Goal: Task Accomplishment & Management: Use online tool/utility

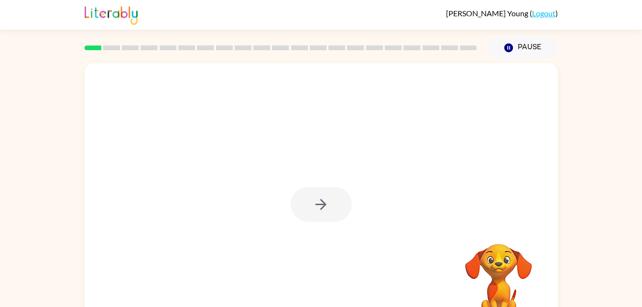
click at [333, 205] on div at bounding box center [321, 204] width 61 height 35
click at [349, 212] on button "button" at bounding box center [321, 204] width 61 height 35
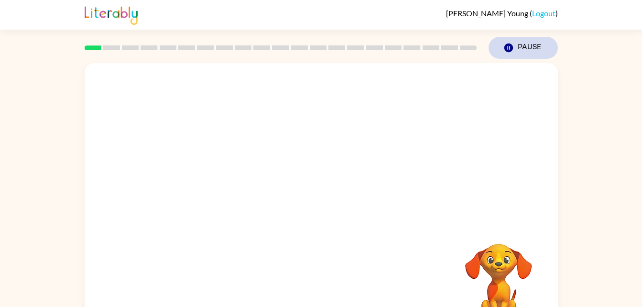
click at [531, 47] on button "Pause Pause" at bounding box center [522, 48] width 69 height 22
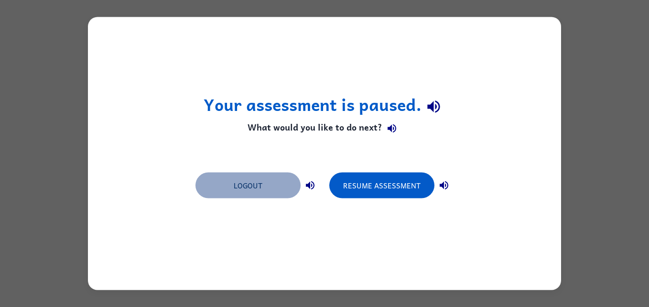
click at [270, 187] on button "Logout" at bounding box center [247, 185] width 105 height 26
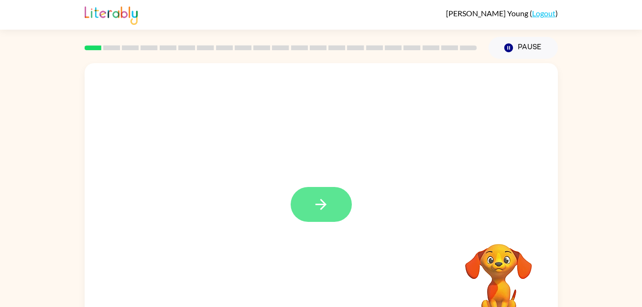
click at [323, 198] on icon "button" at bounding box center [320, 204] width 17 height 17
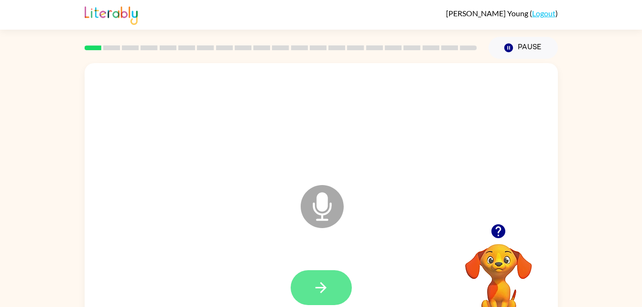
click at [323, 284] on icon "button" at bounding box center [320, 287] width 17 height 17
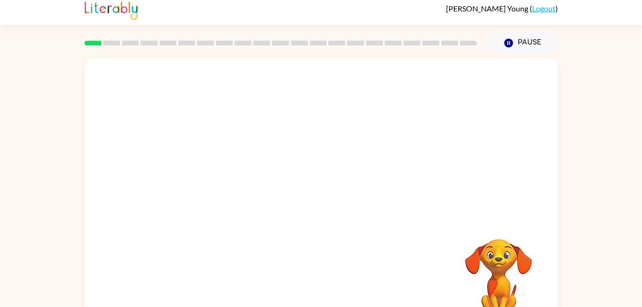
scroll to position [29, 0]
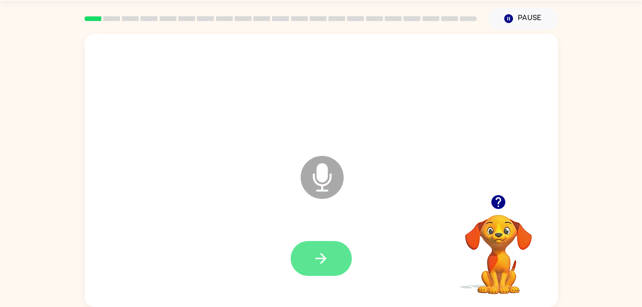
click at [349, 251] on button "button" at bounding box center [321, 258] width 61 height 35
click at [314, 247] on button "button" at bounding box center [321, 258] width 61 height 35
click at [295, 261] on button "button" at bounding box center [321, 258] width 61 height 35
click at [298, 265] on button "button" at bounding box center [321, 258] width 61 height 35
click at [343, 258] on button "button" at bounding box center [321, 258] width 61 height 35
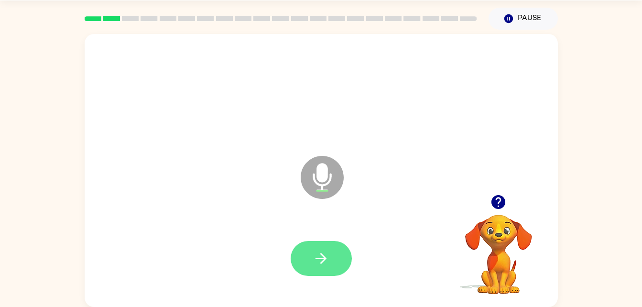
click at [326, 272] on button "button" at bounding box center [321, 258] width 61 height 35
click at [304, 253] on button "button" at bounding box center [321, 258] width 61 height 35
click at [327, 241] on button "button" at bounding box center [321, 258] width 61 height 35
click at [326, 285] on div at bounding box center [321, 258] width 454 height 78
click at [309, 259] on button "button" at bounding box center [321, 258] width 61 height 35
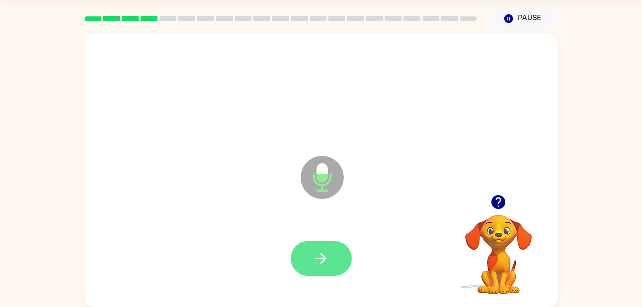
click at [321, 259] on icon "button" at bounding box center [320, 258] width 17 height 17
click at [318, 251] on icon "button" at bounding box center [320, 258] width 17 height 17
click at [319, 257] on icon "button" at bounding box center [320, 258] width 17 height 17
click at [327, 257] on icon "button" at bounding box center [320, 258] width 17 height 17
click at [312, 251] on button "button" at bounding box center [321, 258] width 61 height 35
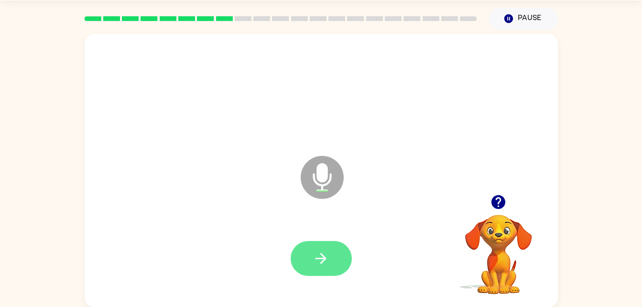
click at [323, 252] on icon "button" at bounding box center [320, 258] width 17 height 17
click at [337, 256] on button "button" at bounding box center [321, 258] width 61 height 35
click at [323, 256] on icon "button" at bounding box center [320, 258] width 11 height 11
click at [335, 281] on div at bounding box center [321, 258] width 454 height 78
click at [311, 259] on button "button" at bounding box center [321, 258] width 61 height 35
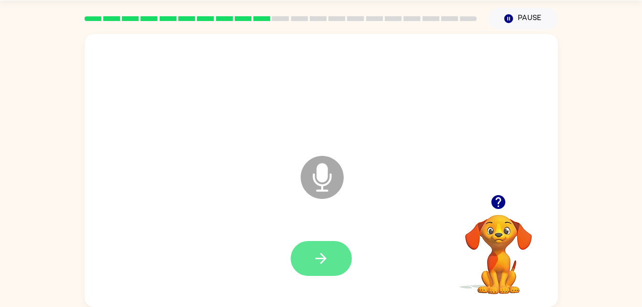
click at [332, 247] on button "button" at bounding box center [321, 258] width 61 height 35
click at [327, 264] on icon "button" at bounding box center [320, 258] width 17 height 17
click at [332, 270] on button "button" at bounding box center [321, 258] width 61 height 35
click at [338, 251] on button "button" at bounding box center [321, 258] width 61 height 35
click at [337, 274] on button "button" at bounding box center [321, 258] width 61 height 35
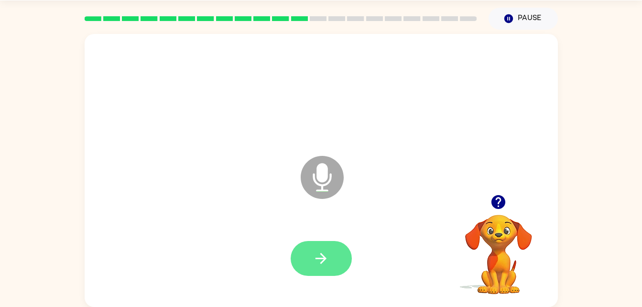
click at [320, 255] on icon "button" at bounding box center [320, 258] width 17 height 17
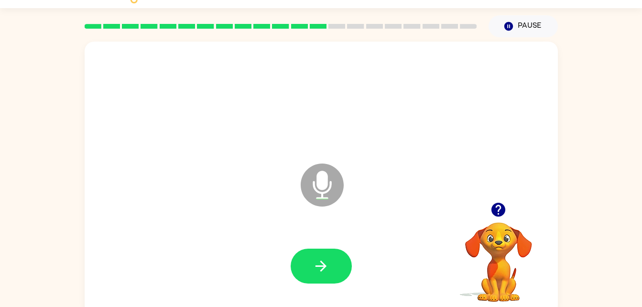
scroll to position [0, 0]
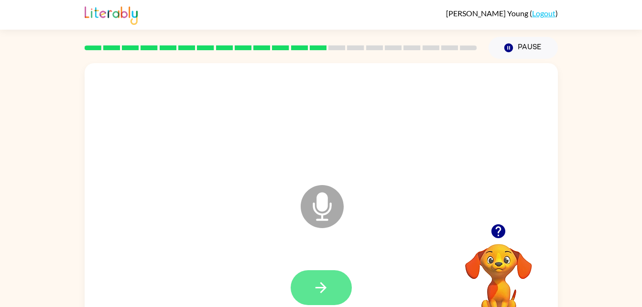
click at [322, 283] on icon "button" at bounding box center [320, 287] width 11 height 11
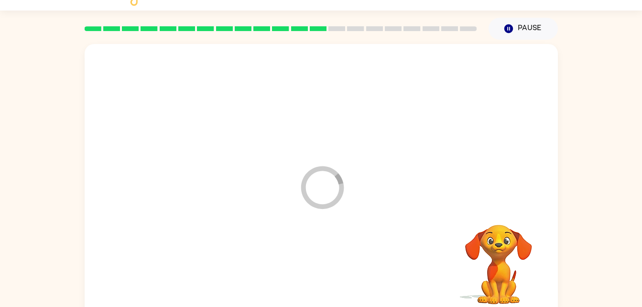
scroll to position [29, 0]
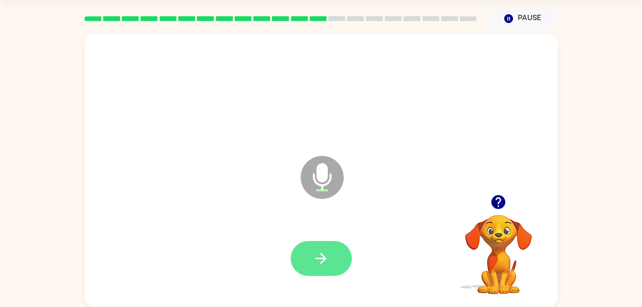
click at [341, 259] on button "button" at bounding box center [321, 258] width 61 height 35
click at [326, 282] on div at bounding box center [321, 258] width 454 height 78
click at [315, 259] on icon "button" at bounding box center [320, 258] width 17 height 17
click at [334, 256] on button "button" at bounding box center [321, 258] width 61 height 35
click at [326, 269] on button "button" at bounding box center [321, 258] width 61 height 35
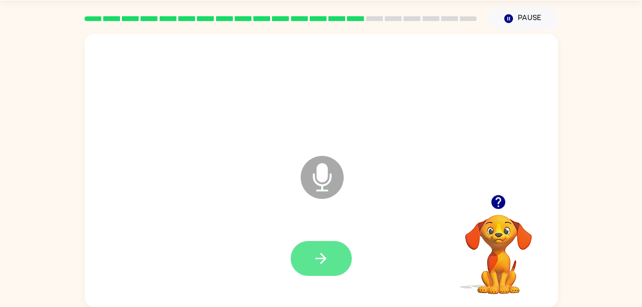
click at [328, 249] on button "button" at bounding box center [321, 258] width 61 height 35
click at [322, 245] on button "button" at bounding box center [321, 258] width 61 height 35
click at [335, 260] on button "button" at bounding box center [321, 258] width 61 height 35
click at [328, 264] on icon "button" at bounding box center [320, 258] width 17 height 17
click at [321, 253] on icon "button" at bounding box center [320, 258] width 17 height 17
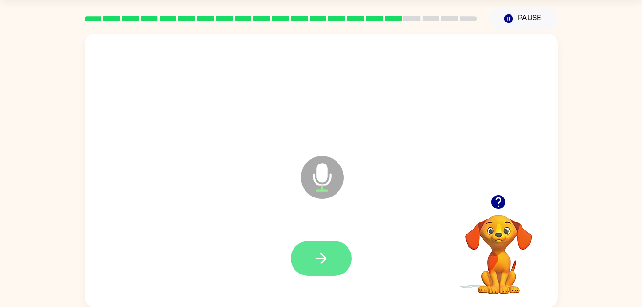
click at [324, 250] on icon "button" at bounding box center [320, 258] width 17 height 17
click at [342, 255] on button "button" at bounding box center [321, 258] width 61 height 35
click at [330, 262] on button "button" at bounding box center [321, 258] width 61 height 35
click at [330, 251] on button "button" at bounding box center [321, 258] width 61 height 35
click at [332, 269] on button "button" at bounding box center [321, 258] width 61 height 35
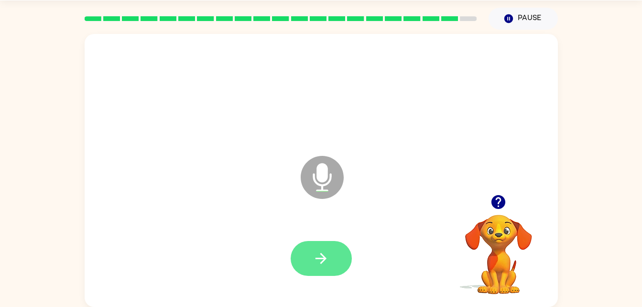
click at [319, 244] on button "button" at bounding box center [321, 258] width 61 height 35
click at [322, 262] on icon "button" at bounding box center [320, 258] width 11 height 11
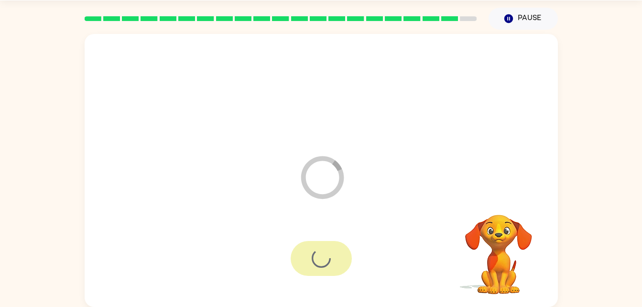
scroll to position [12, 0]
